Goal: Task Accomplishment & Management: Manage account settings

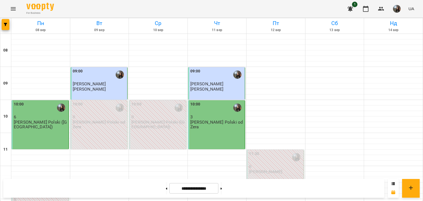
scroll to position [165, 0]
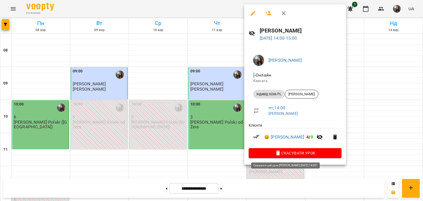
click at [278, 156] on icon "button" at bounding box center [278, 153] width 7 height 7
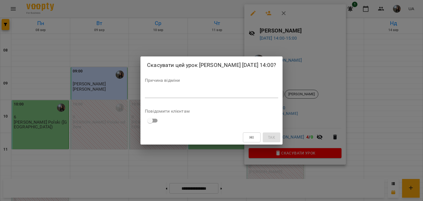
click at [162, 96] on textarea at bounding box center [211, 93] width 133 height 5
type textarea "*"
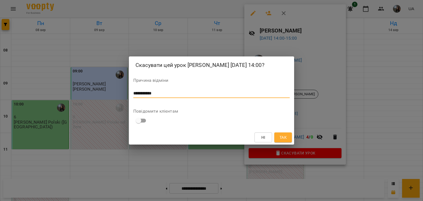
type textarea "**********"
click at [283, 139] on span "Так" at bounding box center [283, 137] width 7 height 7
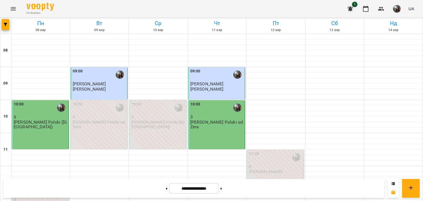
scroll to position [298, 0]
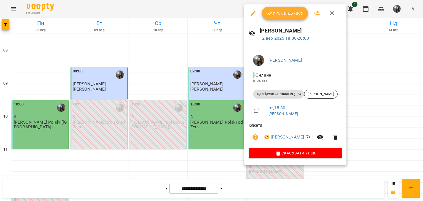
click at [286, 148] on ul "Клієнти 😀 [PERSON_NAME] 7 / 1" at bounding box center [295, 136] width 93 height 26
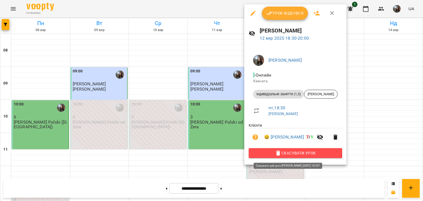
click at [288, 153] on span "Скасувати Урок" at bounding box center [295, 153] width 85 height 7
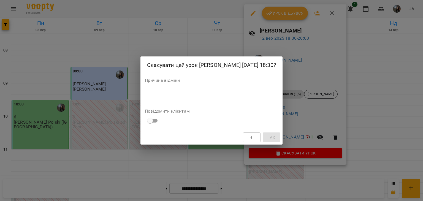
click at [188, 96] on textarea at bounding box center [211, 93] width 133 height 5
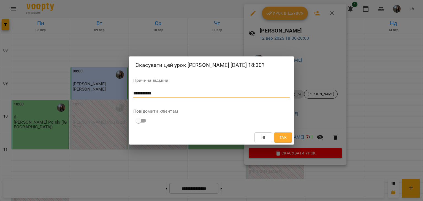
type textarea "**********"
click at [286, 141] on span "Так" at bounding box center [283, 137] width 7 height 7
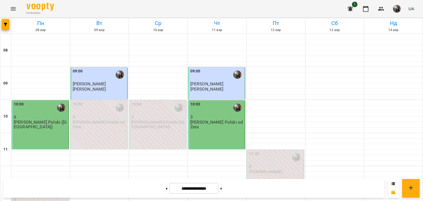
scroll to position [0, 0]
click at [62, 131] on div "10:00 6 J. Polski ([GEOGRAPHIC_DATA])" at bounding box center [40, 124] width 57 height 49
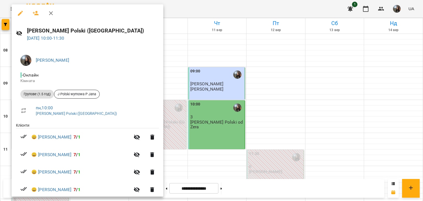
click at [216, 122] on div at bounding box center [211, 100] width 423 height 201
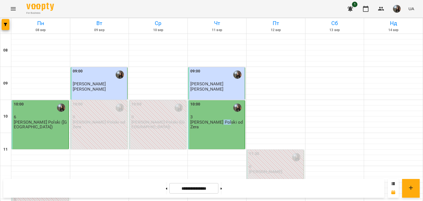
click at [216, 122] on p "[PERSON_NAME] Polski od Zera" at bounding box center [217, 125] width 54 height 10
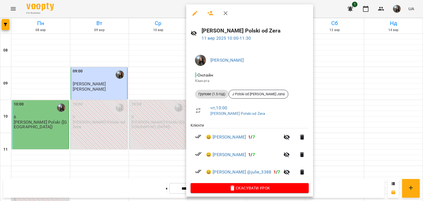
click at [166, 162] on div at bounding box center [211, 100] width 423 height 201
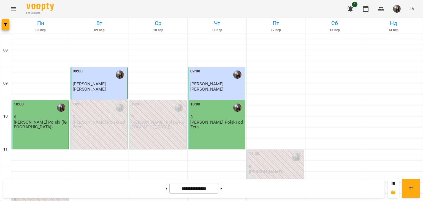
scroll to position [275, 0]
click at [222, 185] on button at bounding box center [221, 188] width 1 height 12
type input "**********"
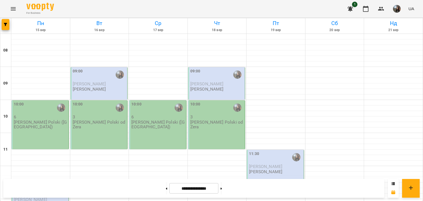
scroll to position [110, 0]
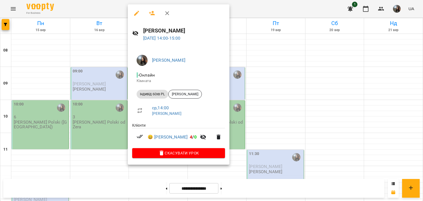
click at [94, 88] on div at bounding box center [211, 100] width 423 height 201
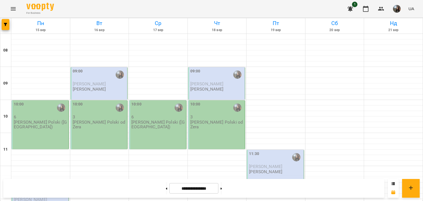
scroll to position [0, 0]
click at [39, 115] on p "6" at bounding box center [41, 117] width 54 height 5
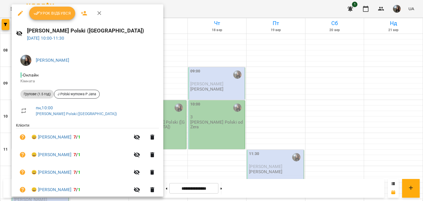
click at [202, 126] on div at bounding box center [211, 100] width 423 height 201
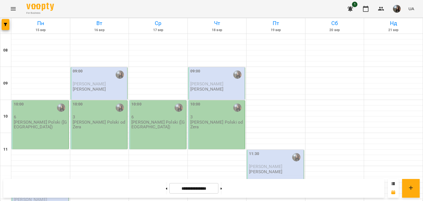
click at [202, 126] on div "10:00 3 J. Polski od Zera" at bounding box center [216, 124] width 57 height 49
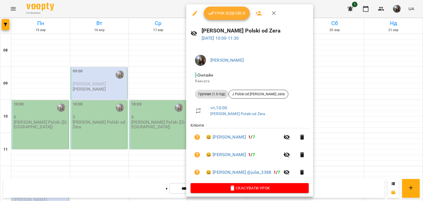
click at [160, 82] on div at bounding box center [211, 100] width 423 height 201
